Goal: Transaction & Acquisition: Book appointment/travel/reservation

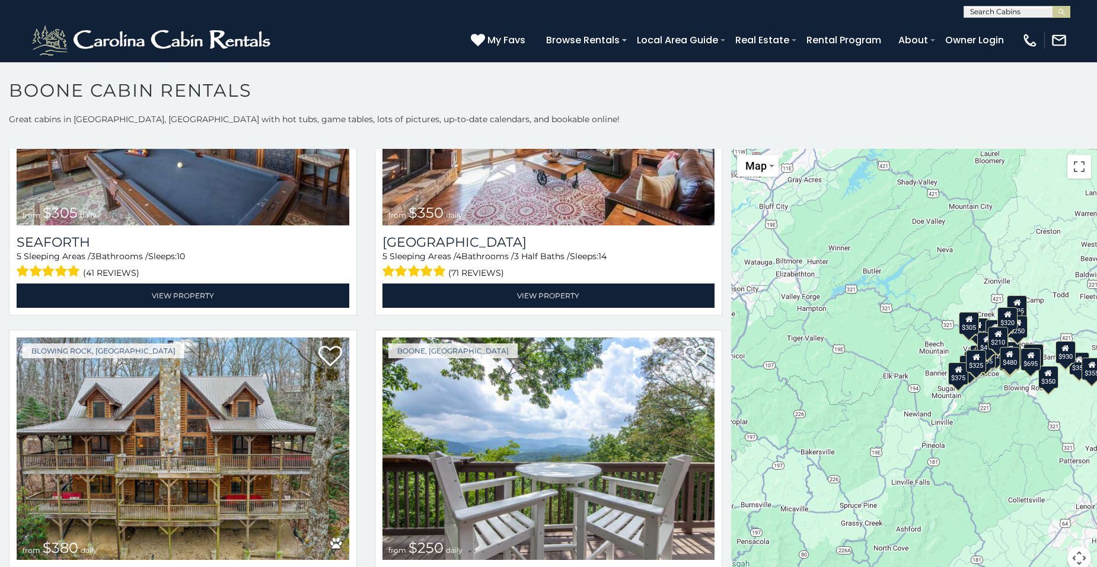
scroll to position [3009, 0]
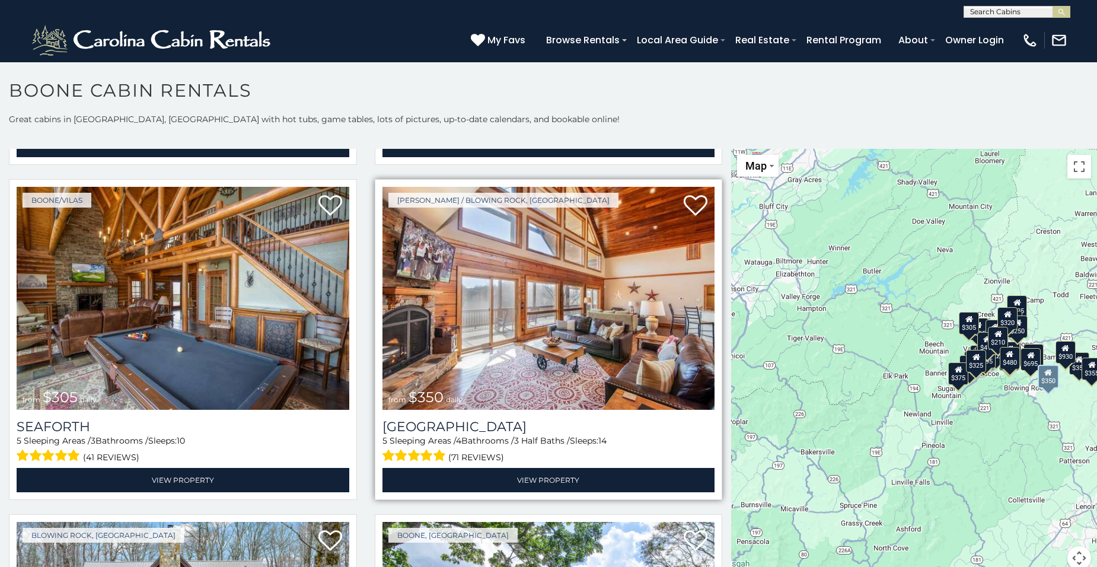
click at [603, 464] on div "Boone / Blowing Rock, NC from $350 daily Blackberry Ridge 5 Sleeping Areas / 4 …" at bounding box center [549, 339] width 348 height 321
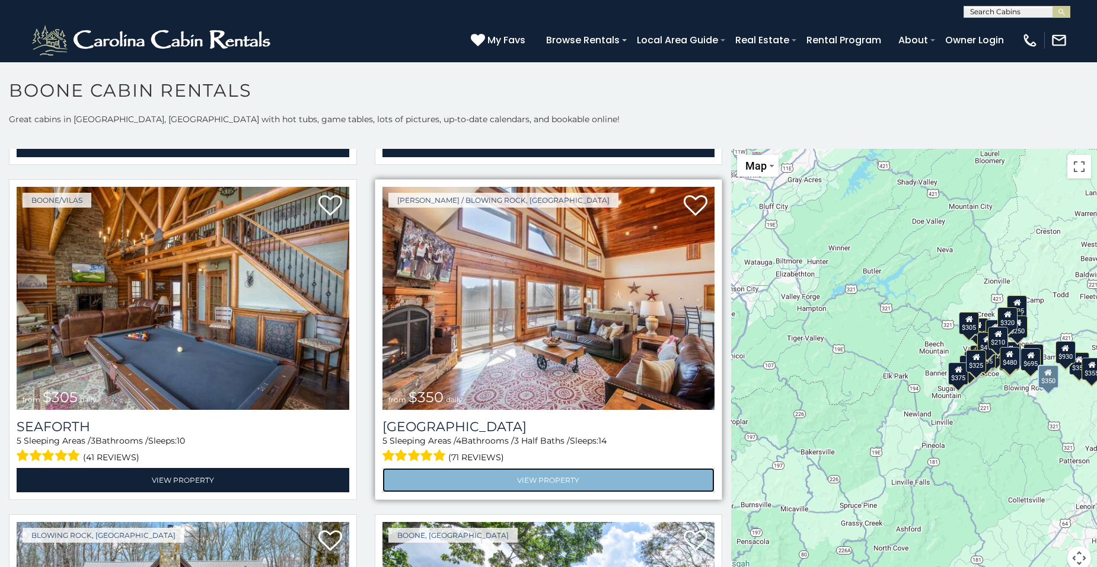
click at [584, 468] on link "View Property" at bounding box center [548, 480] width 333 height 24
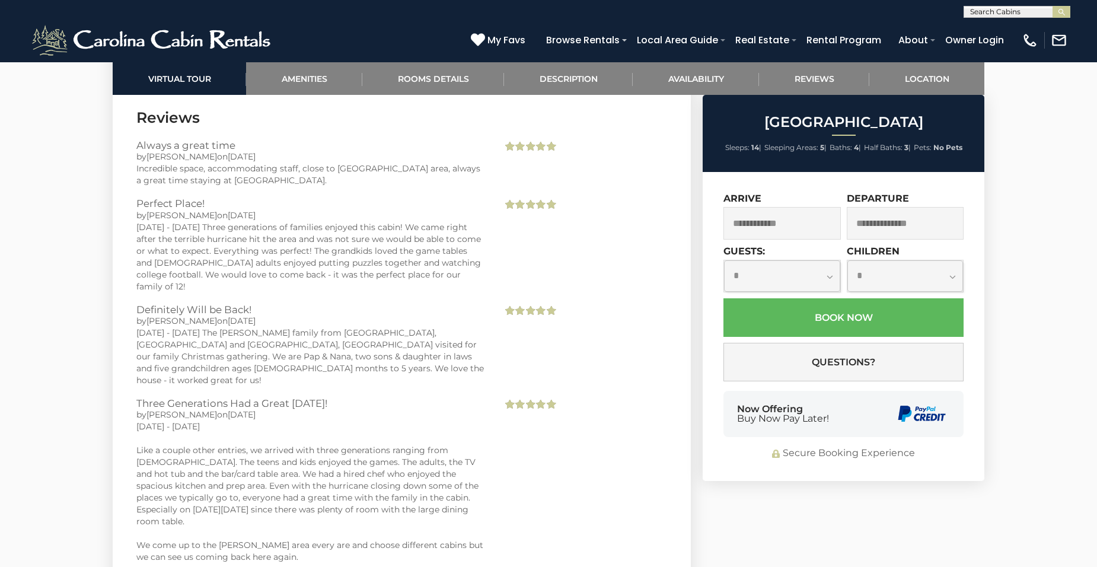
scroll to position [3932, 0]
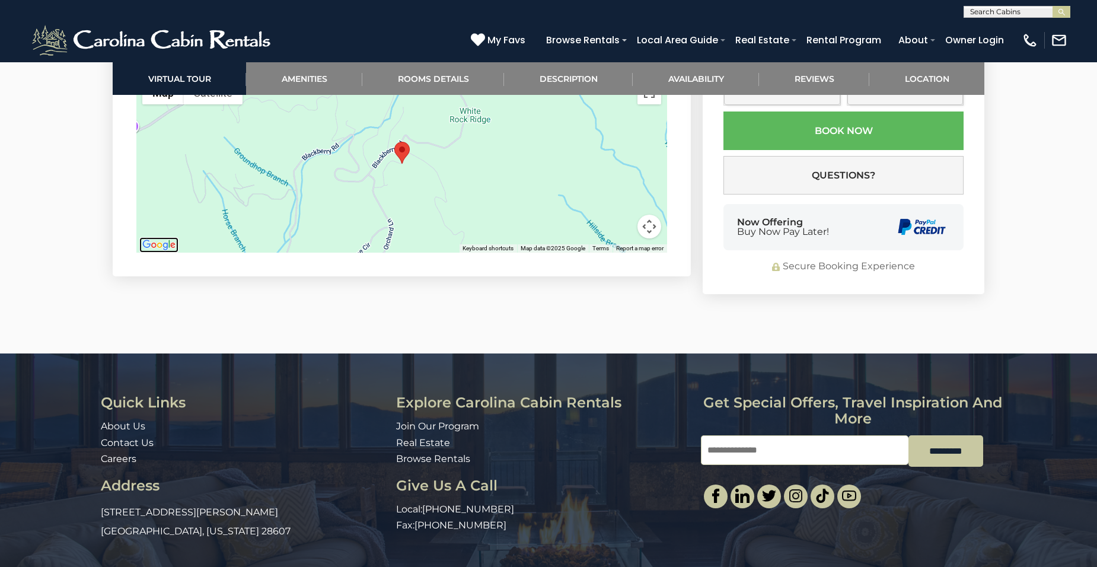
click at [158, 237] on img "Open this area in Google Maps (opens a new window)" at bounding box center [158, 244] width 39 height 15
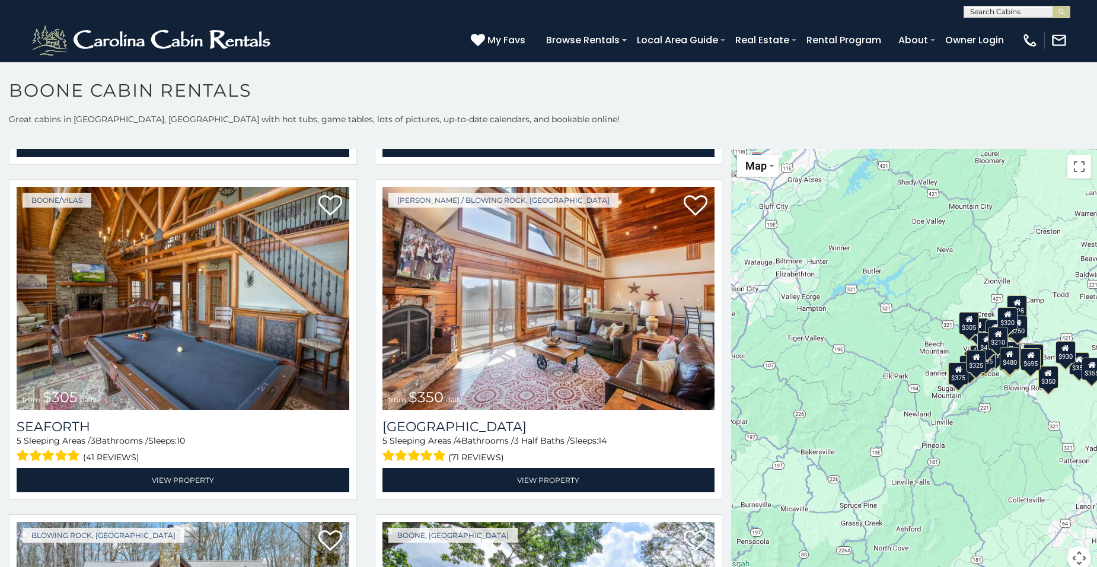
scroll to position [3002, 0]
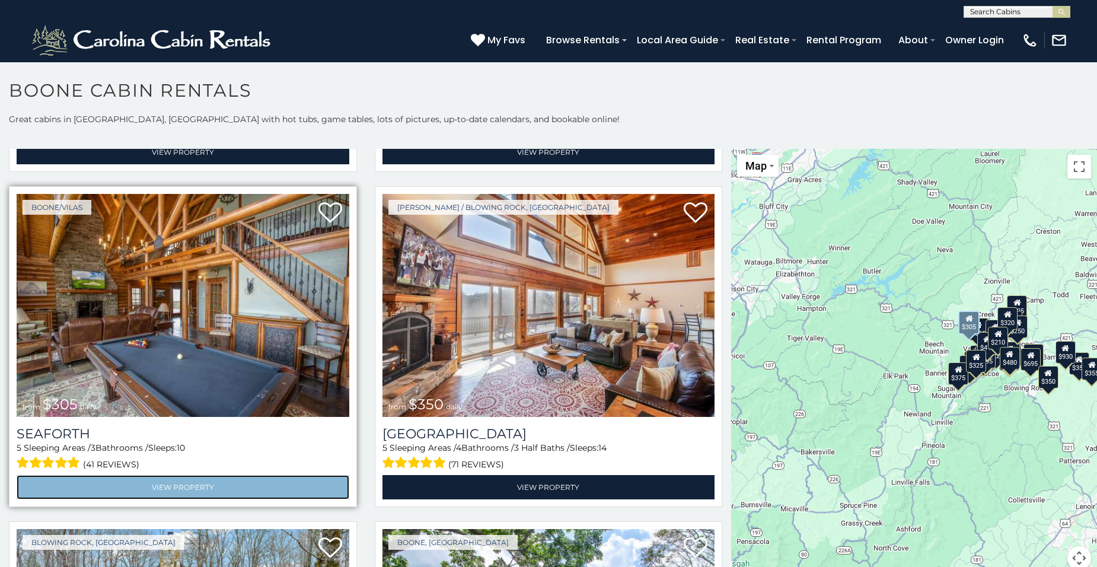
click at [248, 475] on link "View Property" at bounding box center [183, 487] width 333 height 24
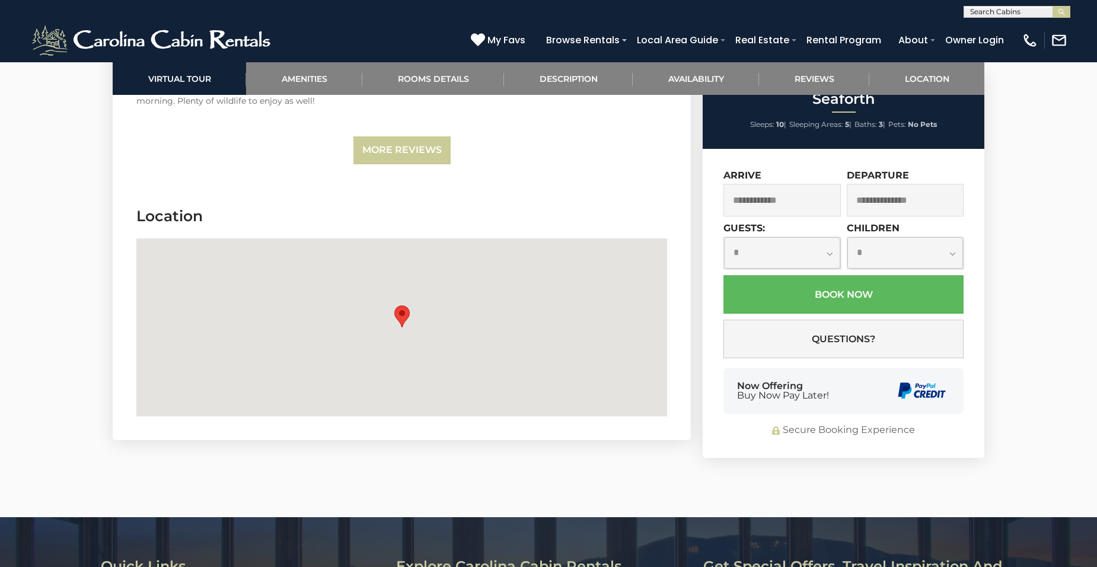
scroll to position [3100, 0]
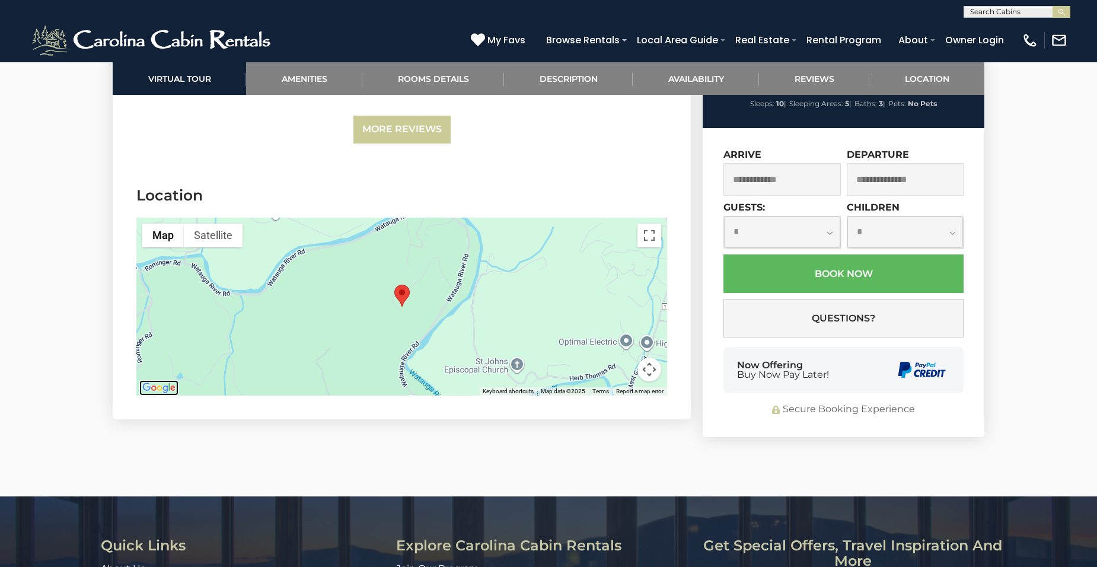
click at [171, 391] on img "Open this area in Google Maps (opens a new window)" at bounding box center [158, 387] width 39 height 15
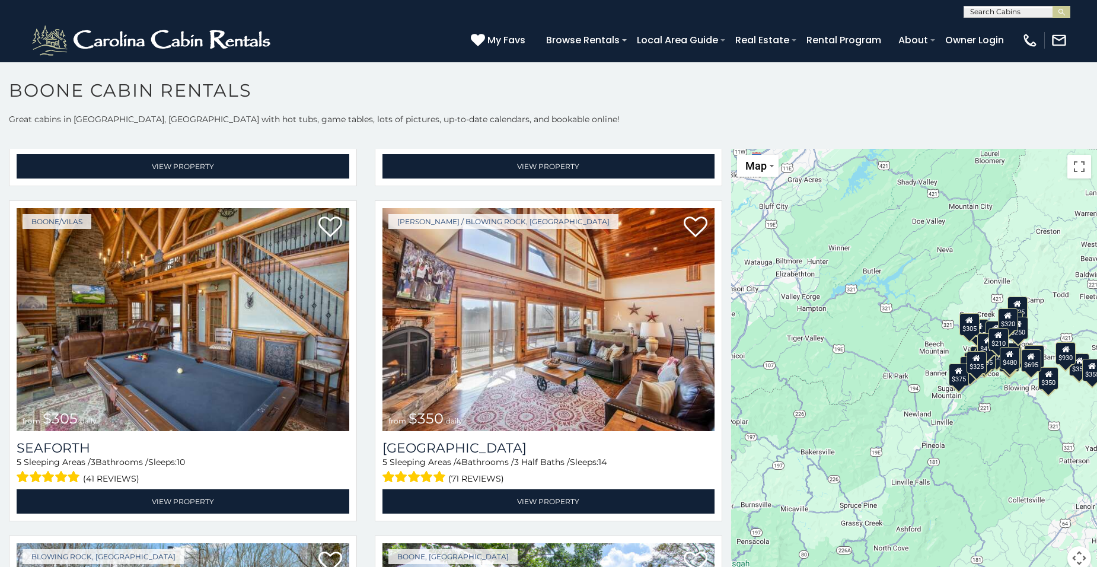
scroll to position [3024, 0]
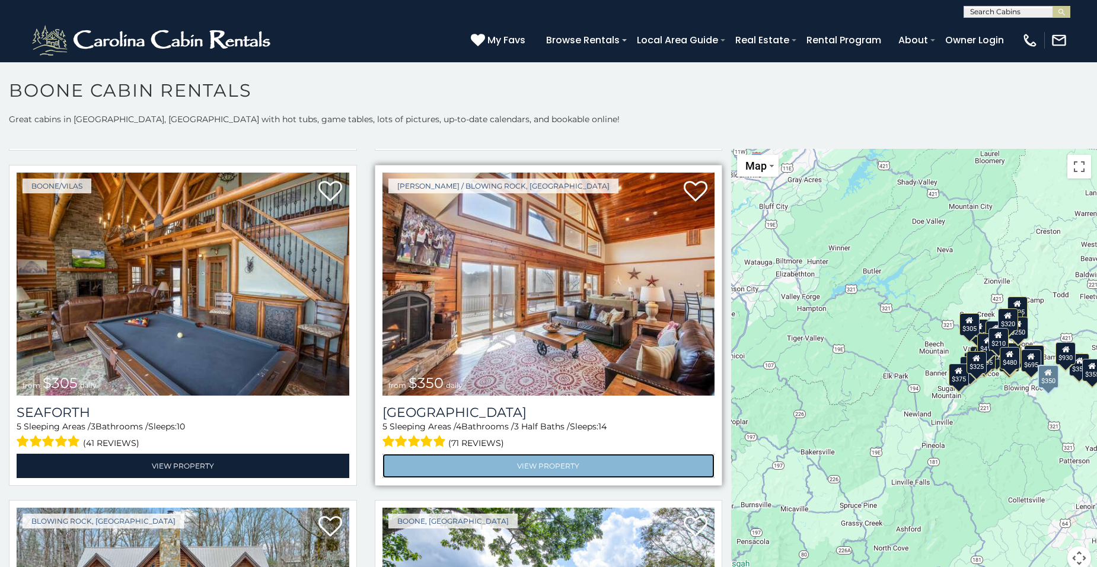
click at [637, 453] on link "View Property" at bounding box center [548, 465] width 333 height 24
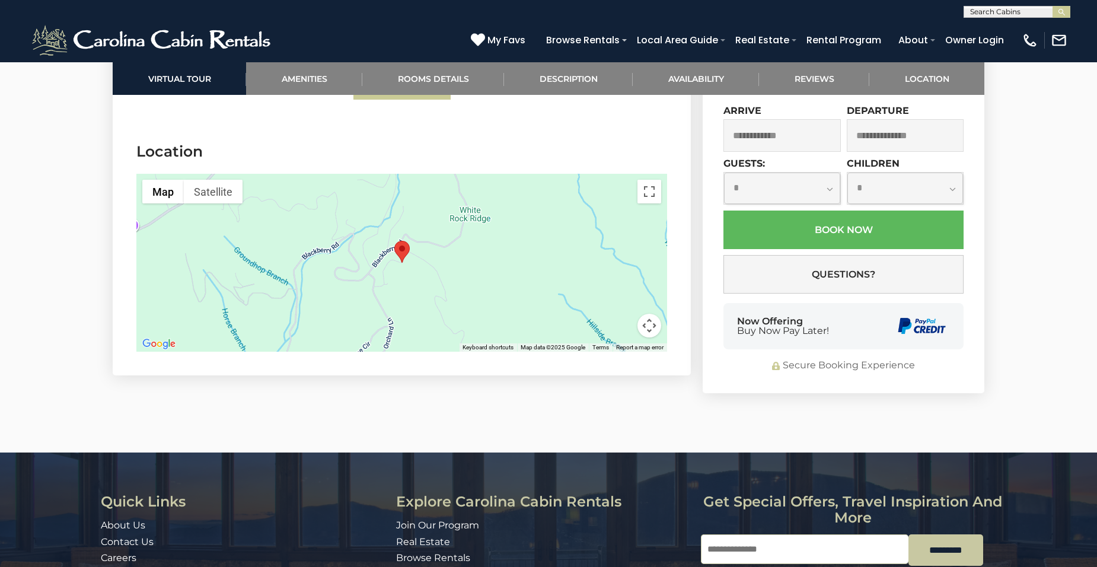
scroll to position [3838, 0]
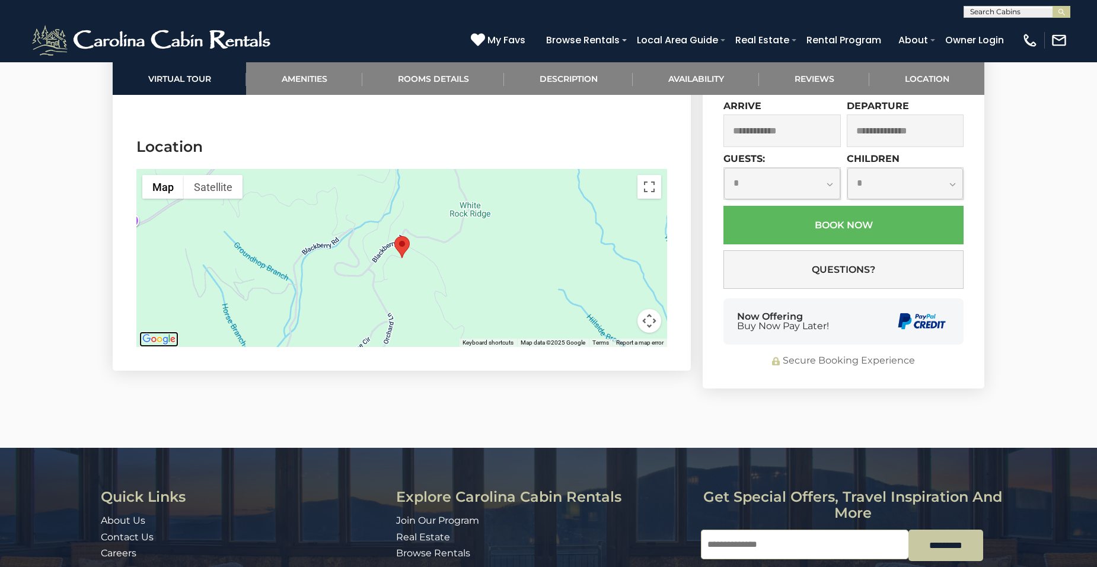
click at [143, 331] on img "Open this area in Google Maps (opens a new window)" at bounding box center [158, 338] width 39 height 15
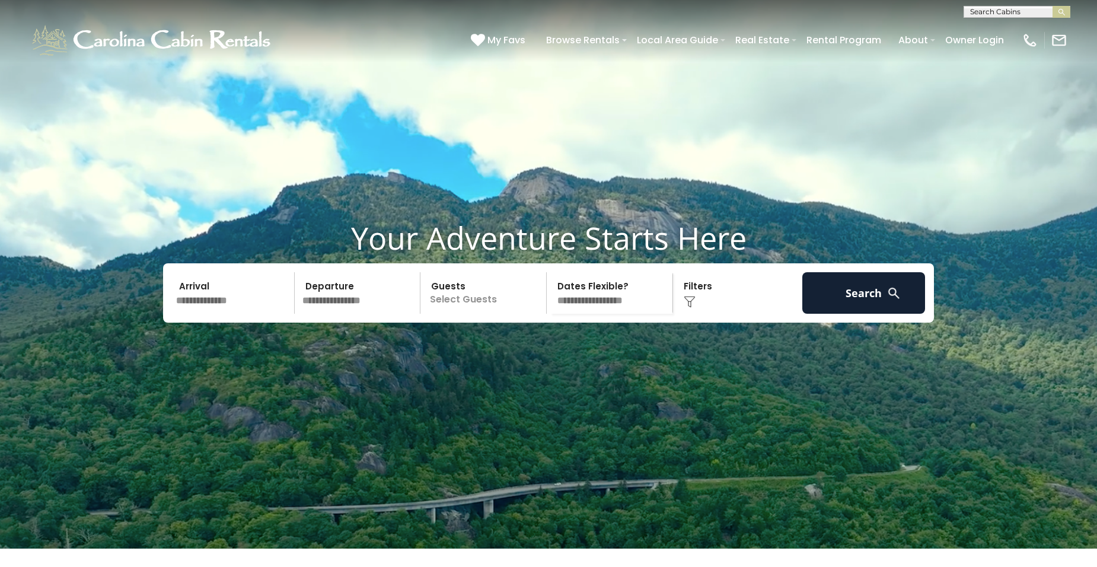
scroll to position [496, 0]
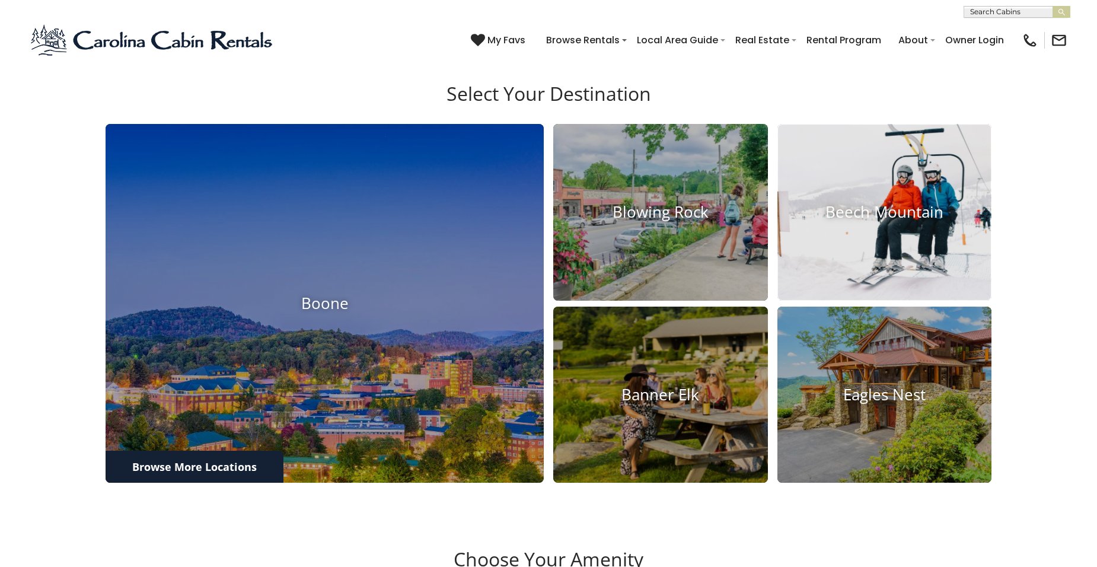
click at [899, 303] on img at bounding box center [884, 213] width 236 height 194
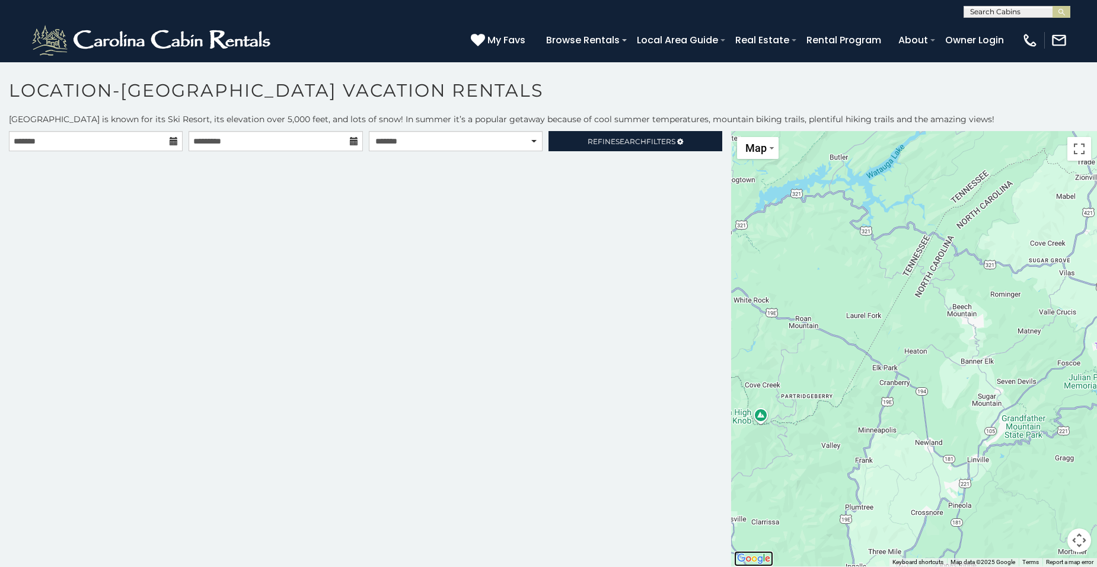
click at [753, 559] on img "Open this area in Google Maps (opens a new window)" at bounding box center [753, 558] width 39 height 15
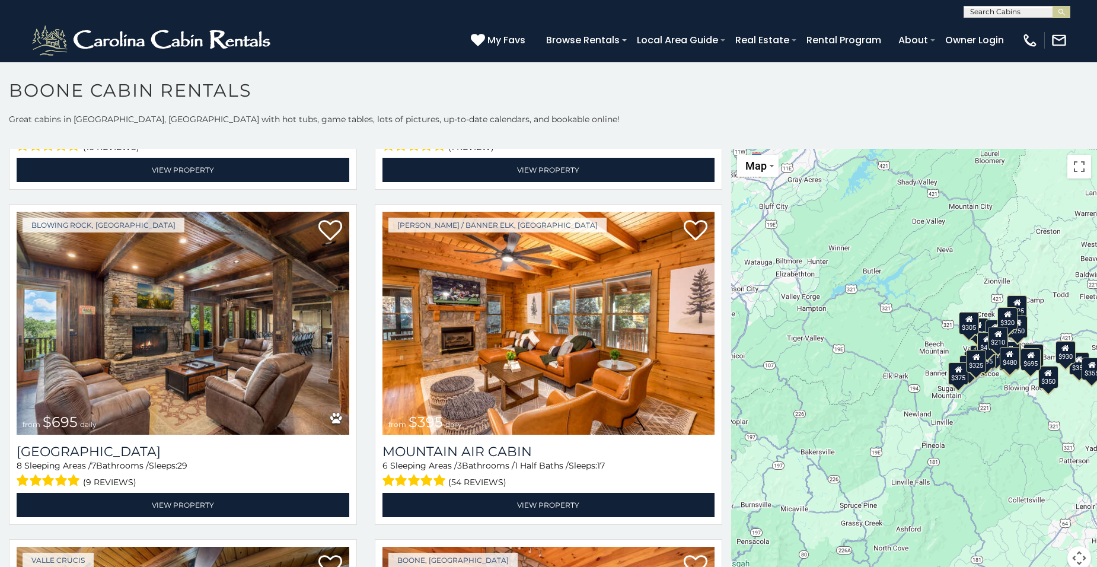
scroll to position [4017, 0]
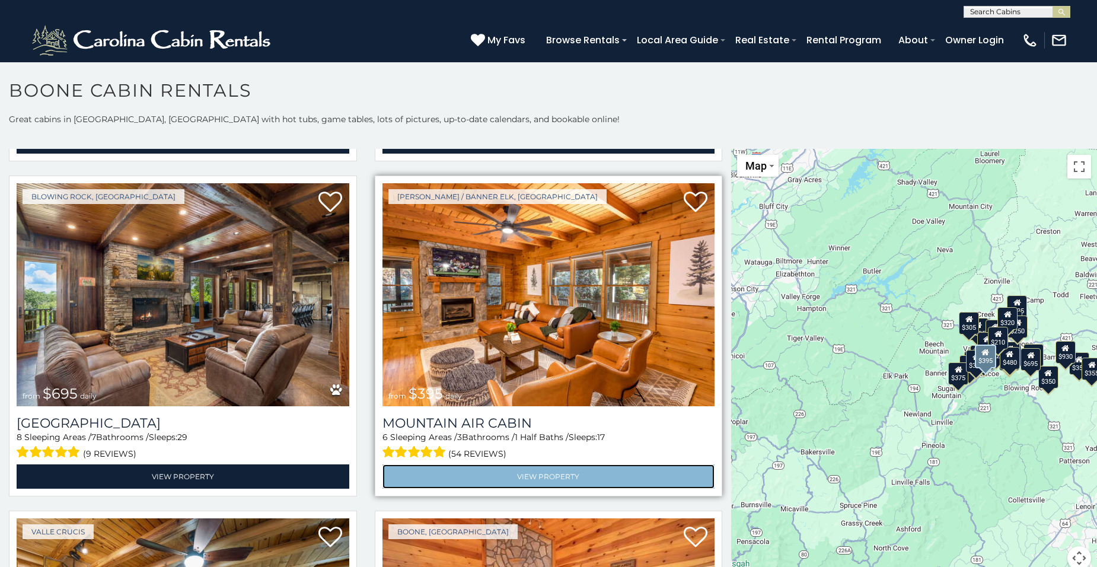
click at [586, 464] on link "View Property" at bounding box center [548, 476] width 333 height 24
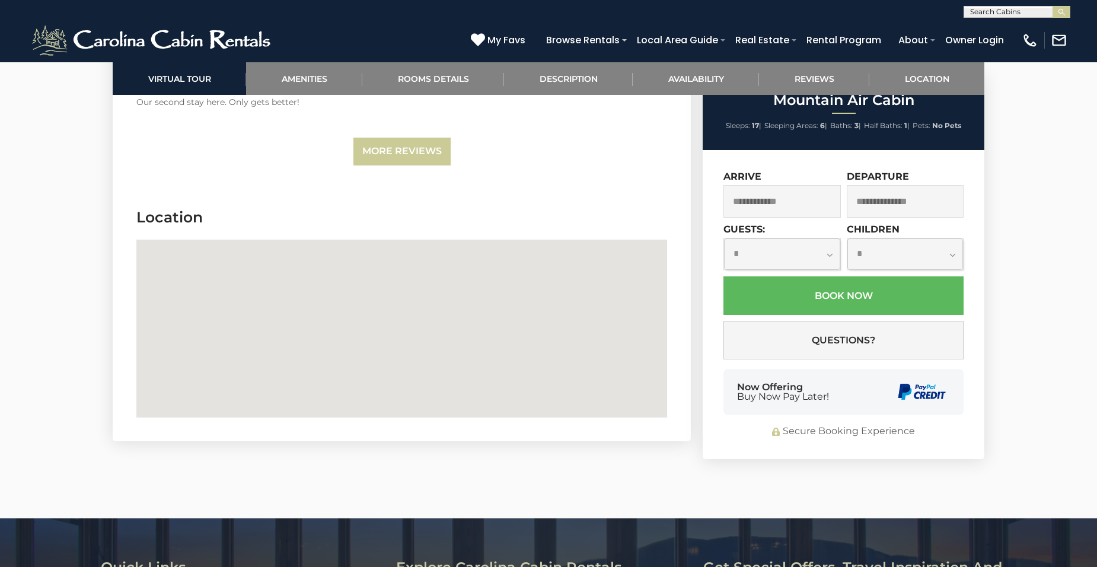
scroll to position [3057, 0]
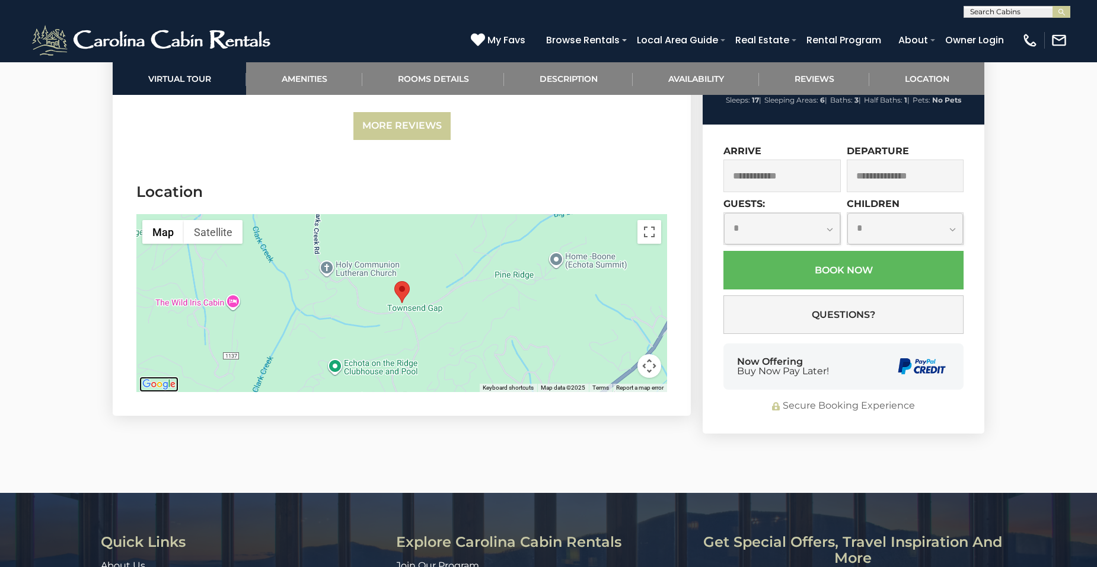
click at [171, 384] on img "Open this area in Google Maps (opens a new window)" at bounding box center [158, 383] width 39 height 15
